Goal: Information Seeking & Learning: Compare options

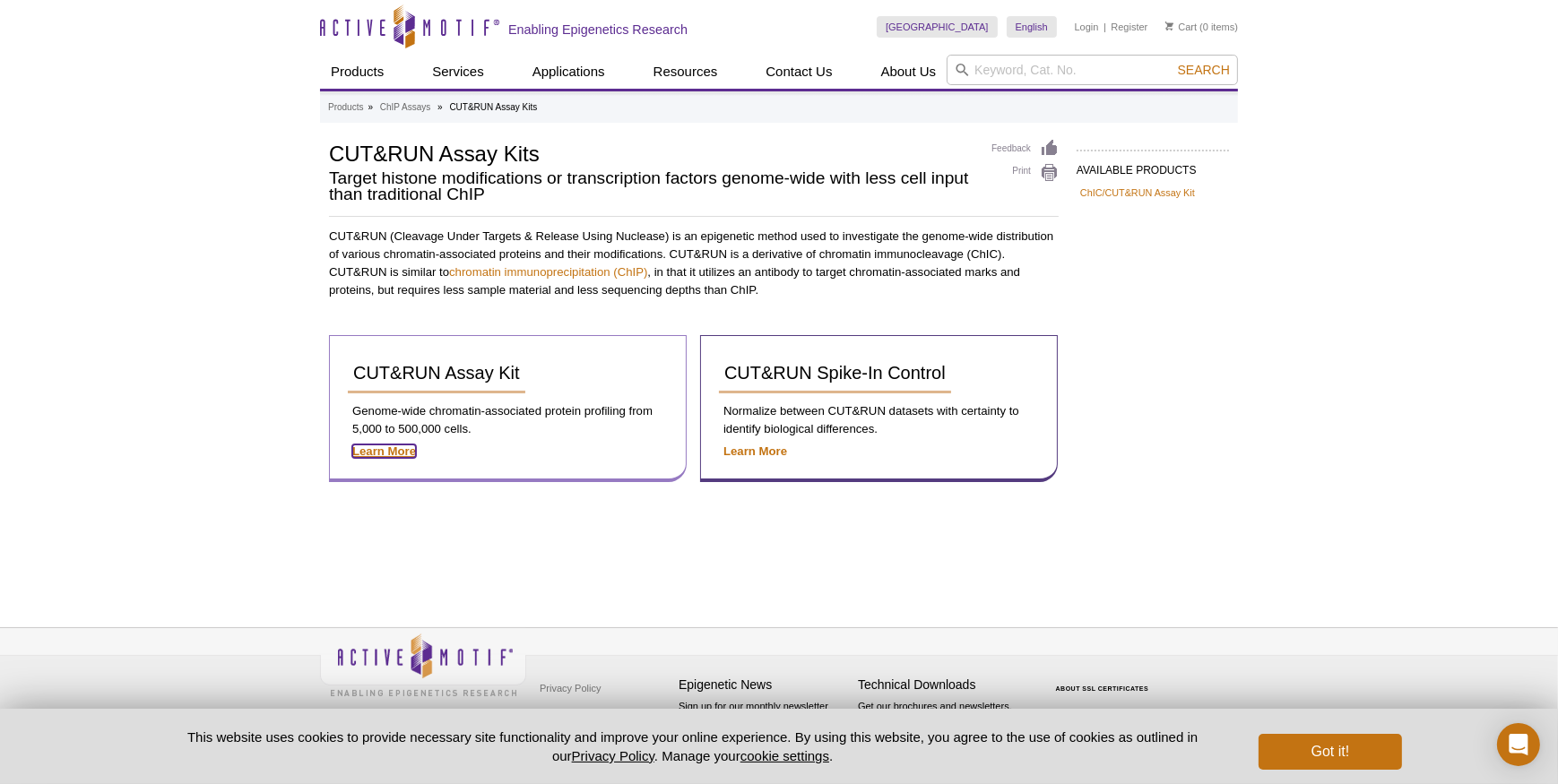
click at [403, 450] on strong "Learn More" at bounding box center [384, 451] width 64 height 13
click at [393, 403] on p "Genome-wide chromatin-associated protein profiling from 5,000 to 500,000 cells." at bounding box center [508, 421] width 320 height 36
click at [382, 451] on strong "Learn More" at bounding box center [384, 451] width 64 height 13
click at [500, 372] on span "CUT&RUN Assay Kit" at bounding box center [436, 373] width 167 height 20
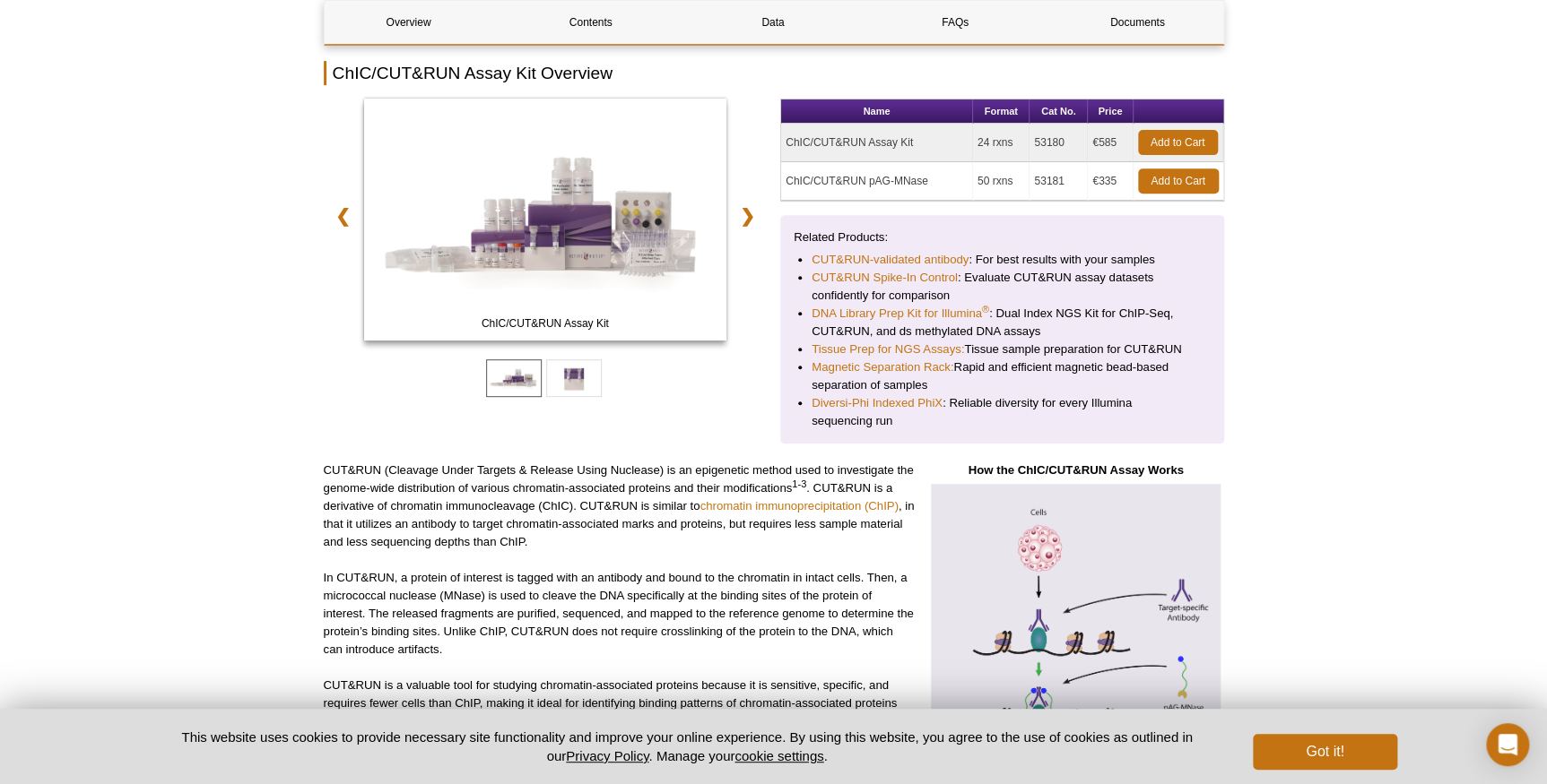
scroll to position [263, 0]
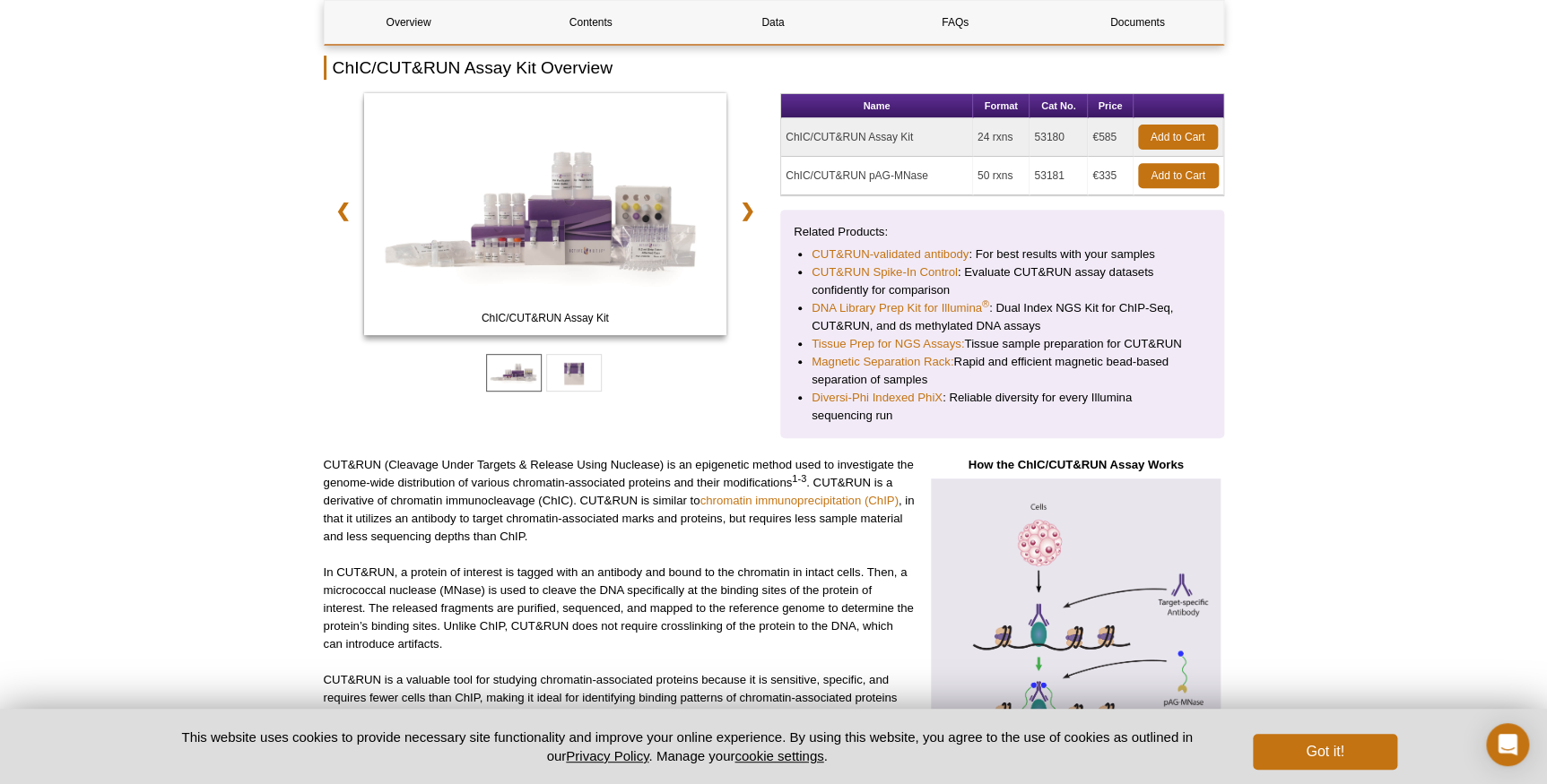
drag, startPoint x: 1018, startPoint y: 136, endPoint x: 989, endPoint y: 136, distance: 29.0
click at [989, 136] on td "24 rxns" at bounding box center [1001, 137] width 56 height 39
drag, startPoint x: 989, startPoint y: 136, endPoint x: 1073, endPoint y: 166, distance: 89.2
click at [1073, 166] on td "53181" at bounding box center [1058, 176] width 58 height 39
drag, startPoint x: 872, startPoint y: 134, endPoint x: 782, endPoint y: 136, distance: 90.0
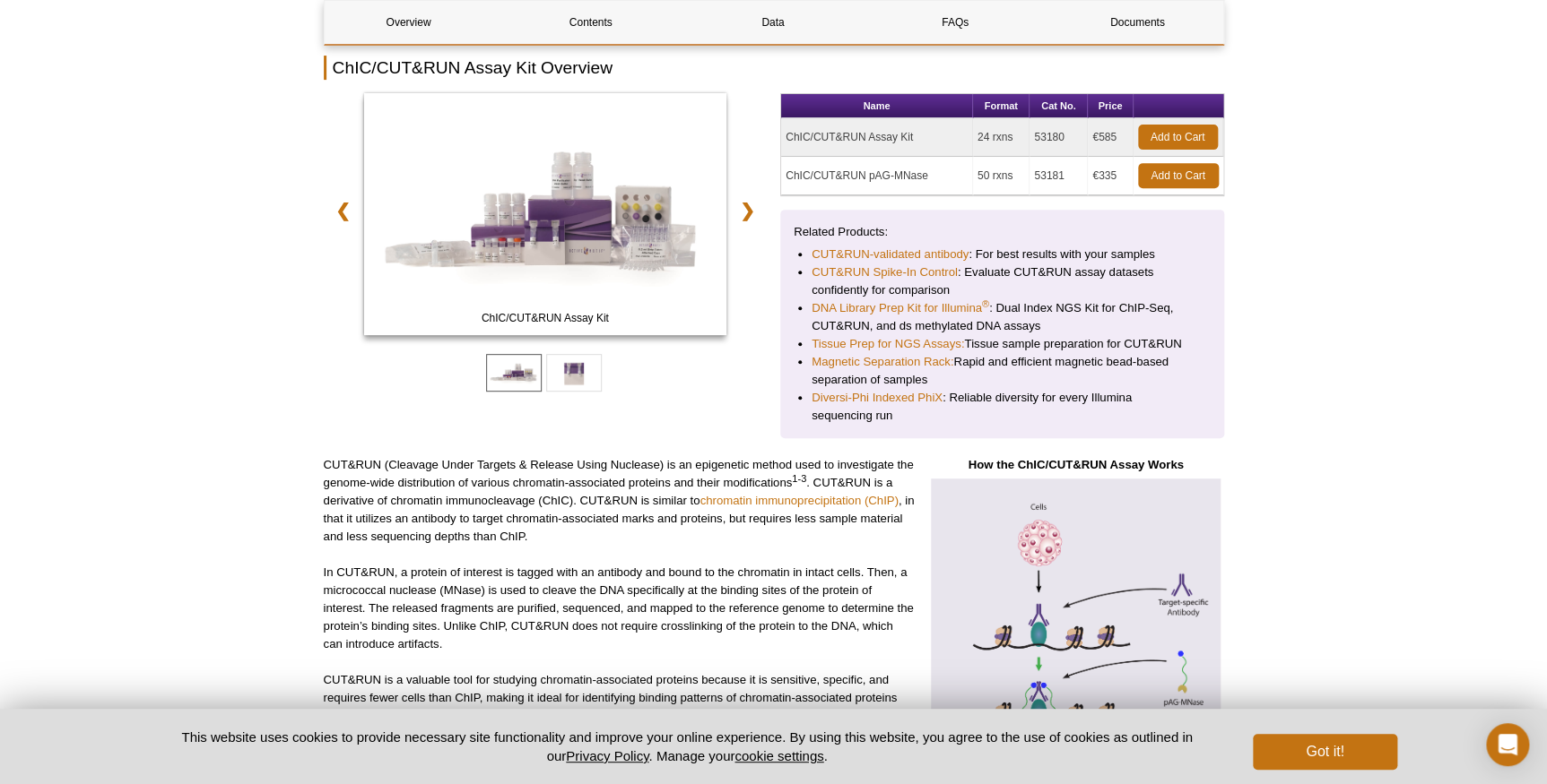
click at [782, 136] on td "ChIC/CUT&RUN Assay Kit" at bounding box center [878, 137] width 192 height 39
copy td "ChIC/CUT&RUN Assay Kit"
drag, startPoint x: 1015, startPoint y: 135, endPoint x: 977, endPoint y: 133, distance: 38.1
click at [977, 133] on td "24 rxns" at bounding box center [1001, 137] width 56 height 39
copy td "24 rxns"
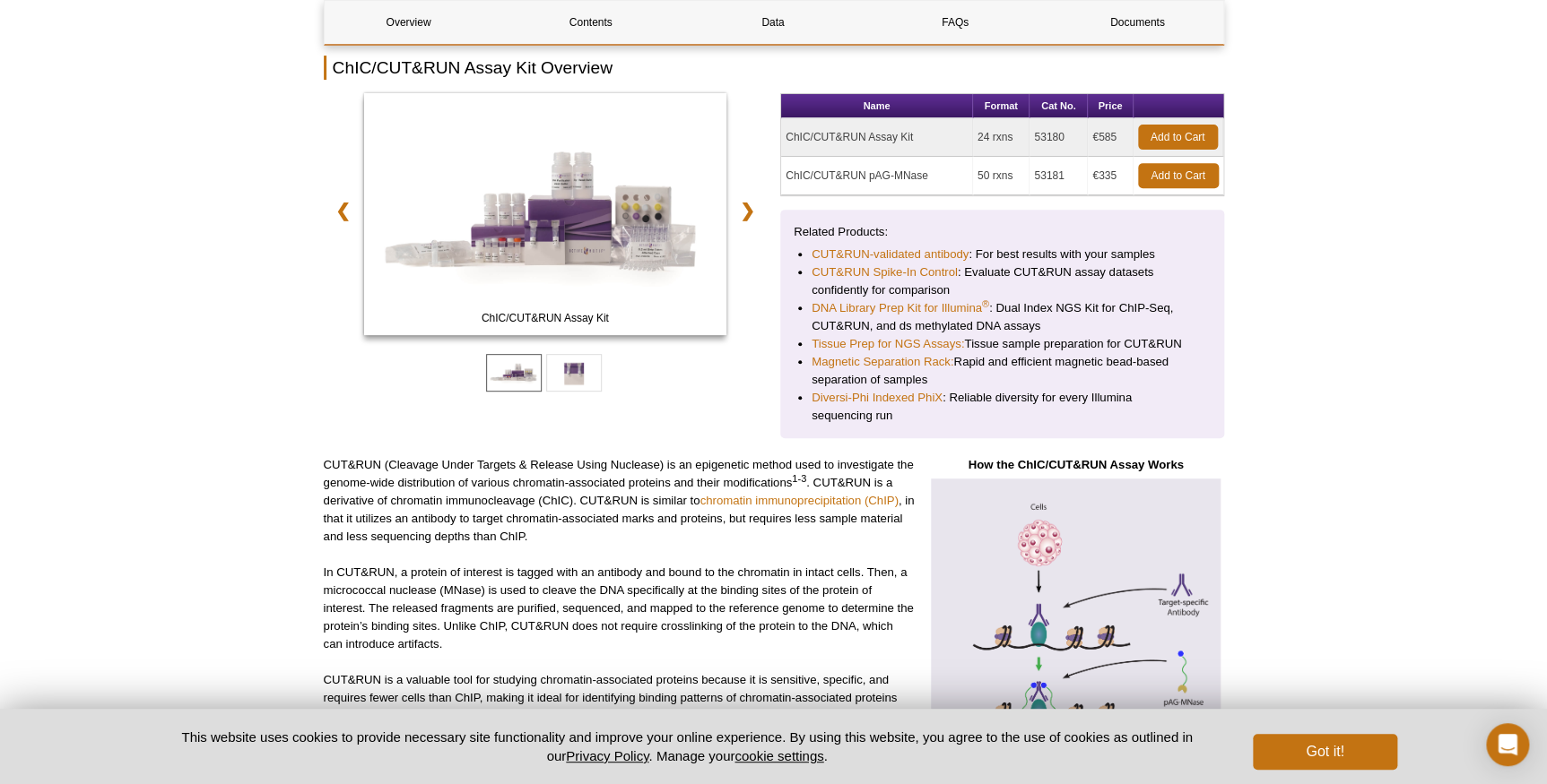
drag, startPoint x: 1066, startPoint y: 136, endPoint x: 1037, endPoint y: 136, distance: 29.0
click at [1037, 136] on td "53180" at bounding box center [1058, 137] width 58 height 39
copy td "53180"
drag, startPoint x: 941, startPoint y: 172, endPoint x: 785, endPoint y: 171, distance: 156.0
click at [785, 171] on td "ChIC/CUT&RUN pAG-MNase" at bounding box center [878, 176] width 192 height 39
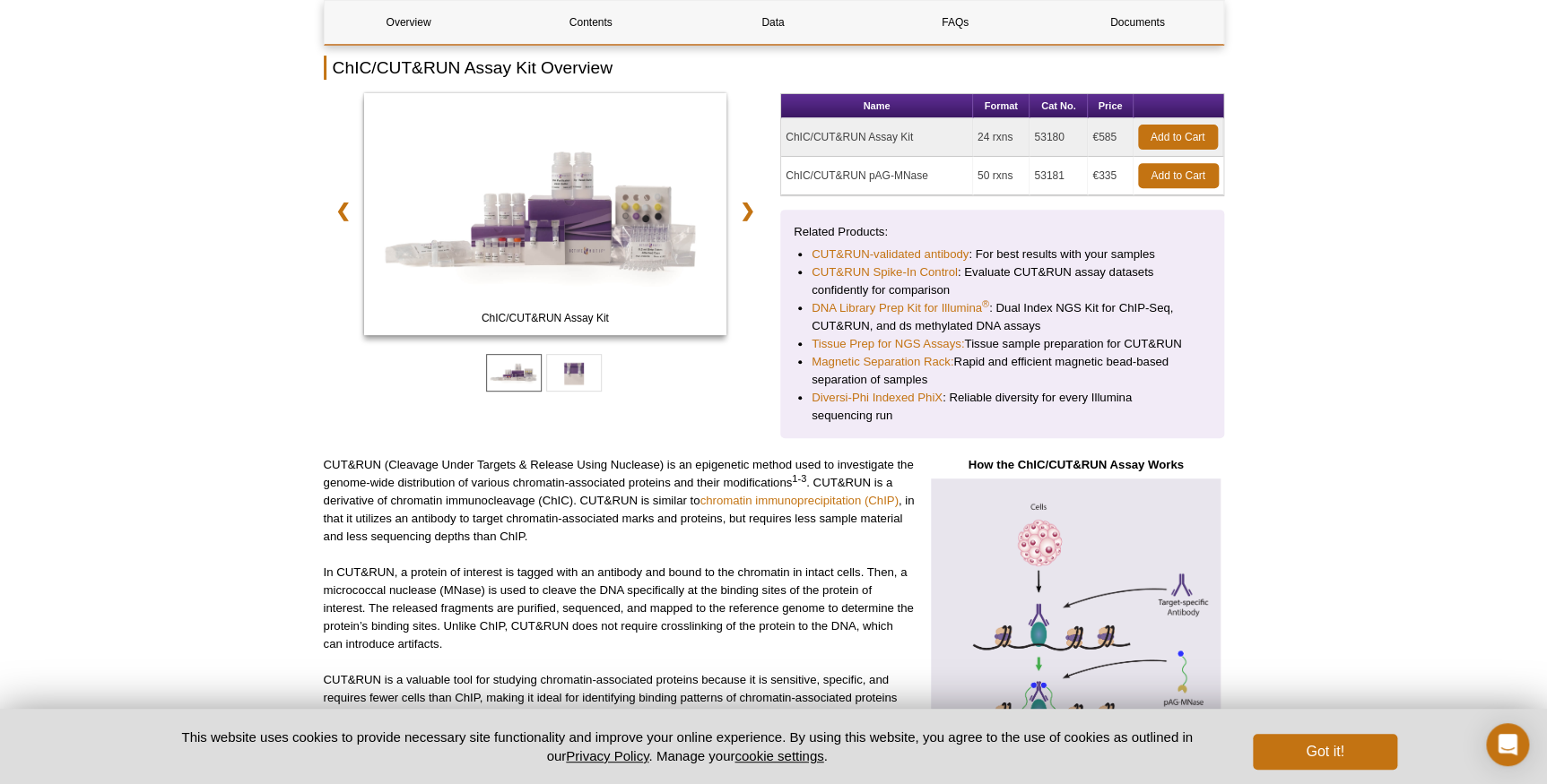
copy td "ChIC/CUT&RUN pAG-MNase"
drag, startPoint x: 1115, startPoint y: 170, endPoint x: 1097, endPoint y: 171, distance: 18.0
click at [1097, 171] on td "€335" at bounding box center [1110, 176] width 45 height 39
copy td "335"
drag, startPoint x: 1063, startPoint y: 171, endPoint x: 1033, endPoint y: 171, distance: 30.0
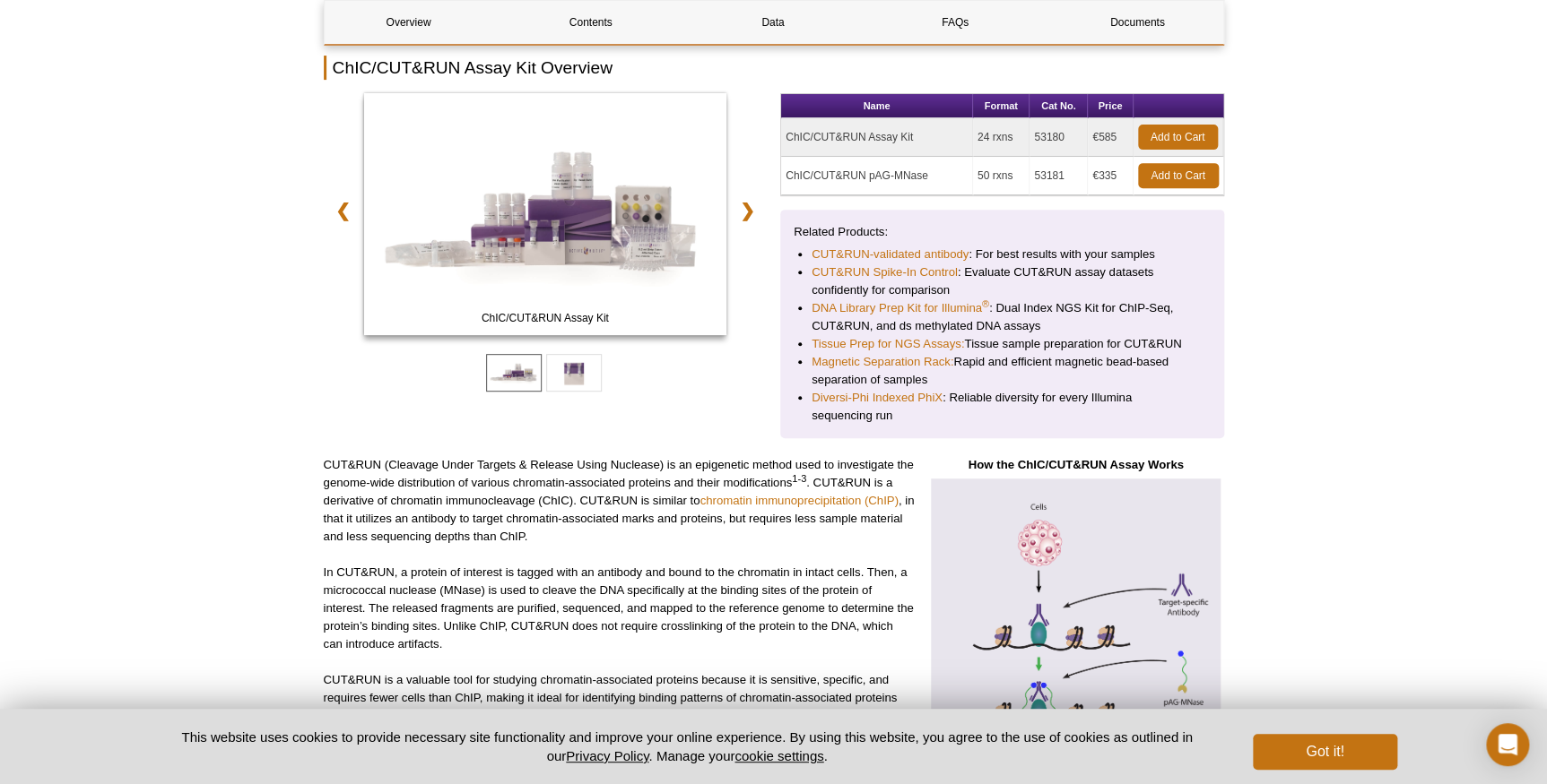
click at [1033, 171] on td "53181" at bounding box center [1058, 176] width 58 height 39
copy td "53181"
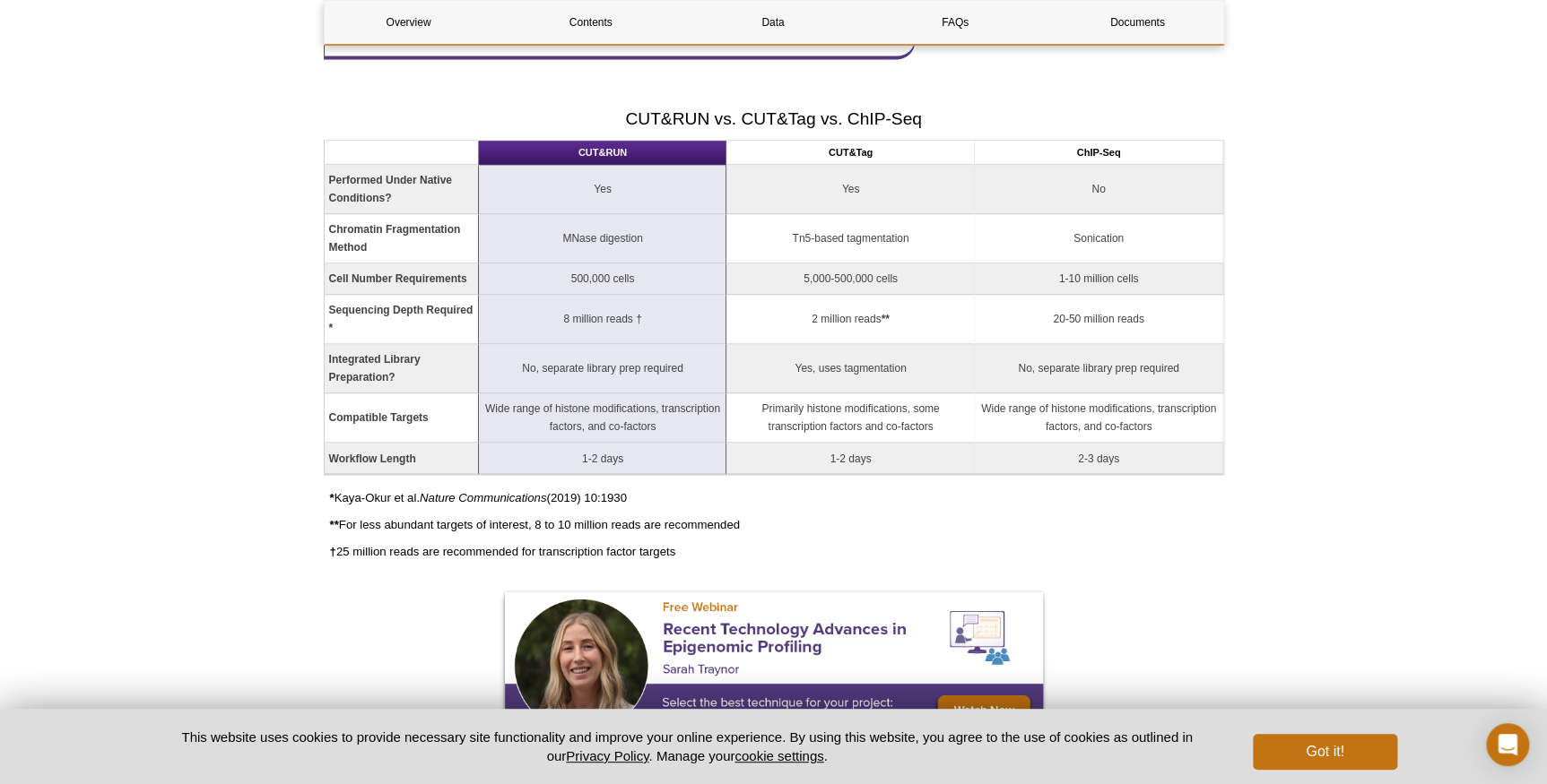
scroll to position [1269, 0]
